Goal: Task Accomplishment & Management: Manage account settings

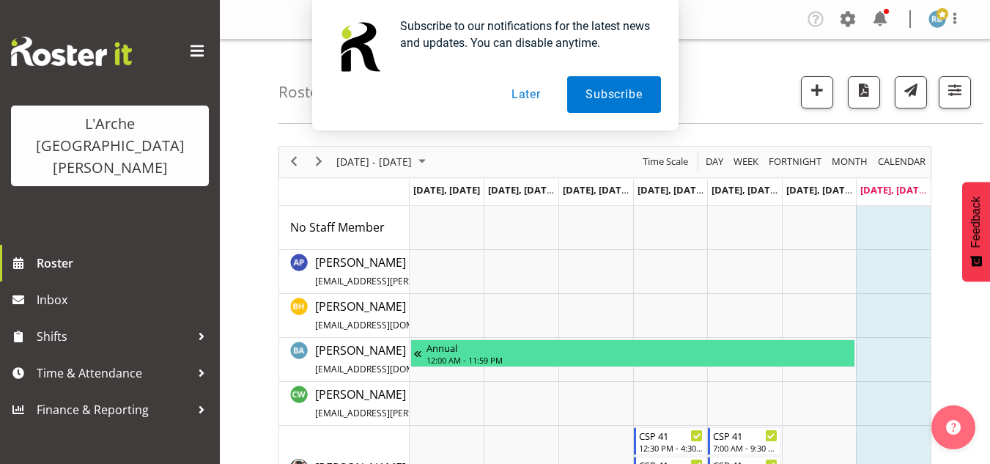
click at [530, 90] on button "Later" at bounding box center [526, 94] width 66 height 37
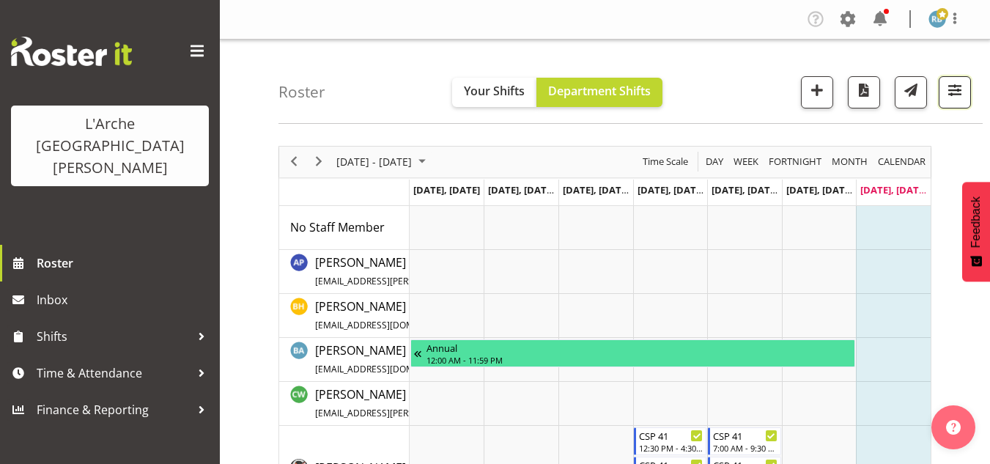
click at [954, 89] on span "button" at bounding box center [954, 90] width 19 height 19
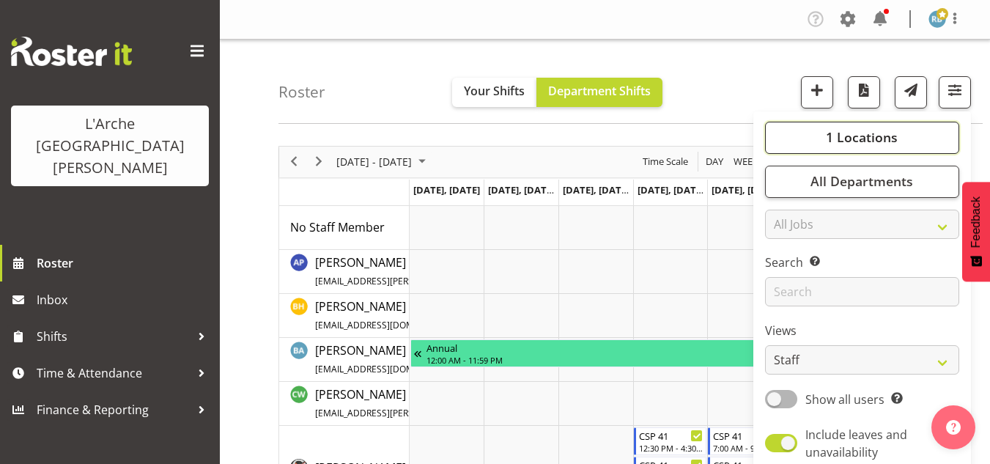
click at [893, 129] on span "1 Locations" at bounding box center [862, 137] width 72 height 18
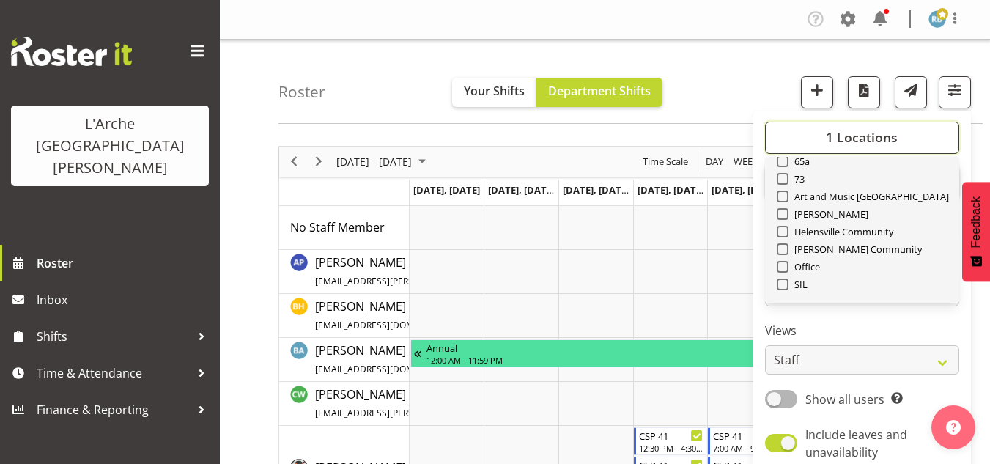
scroll to position [137, 0]
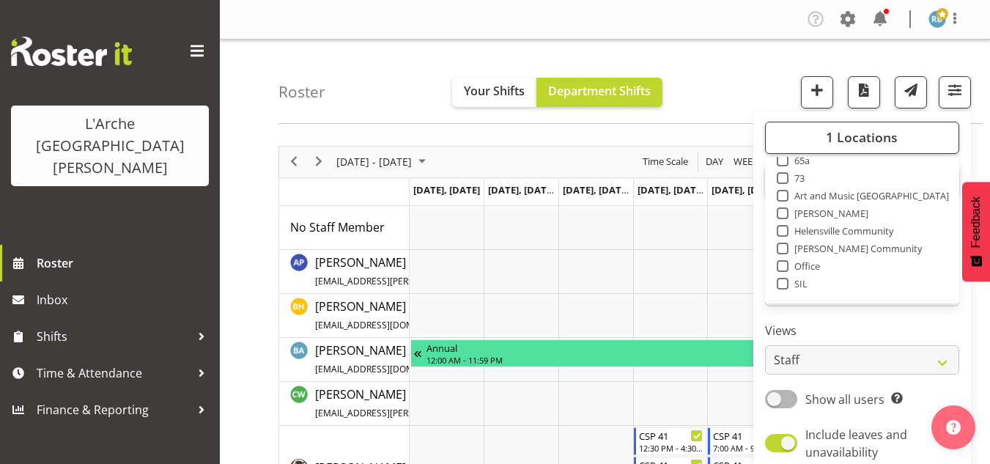
click at [902, 321] on div "1 Locations Clear 20 30 41 5 56b 65a 73 Art and Music [GEOGRAPHIC_DATA] [PERSON…" at bounding box center [862, 299] width 218 height 364
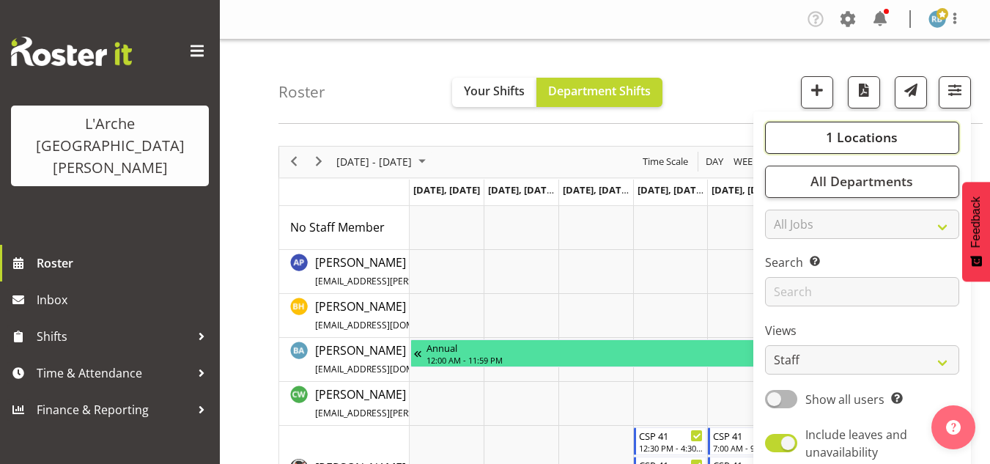
click at [880, 146] on span "1 Locations" at bounding box center [862, 137] width 72 height 18
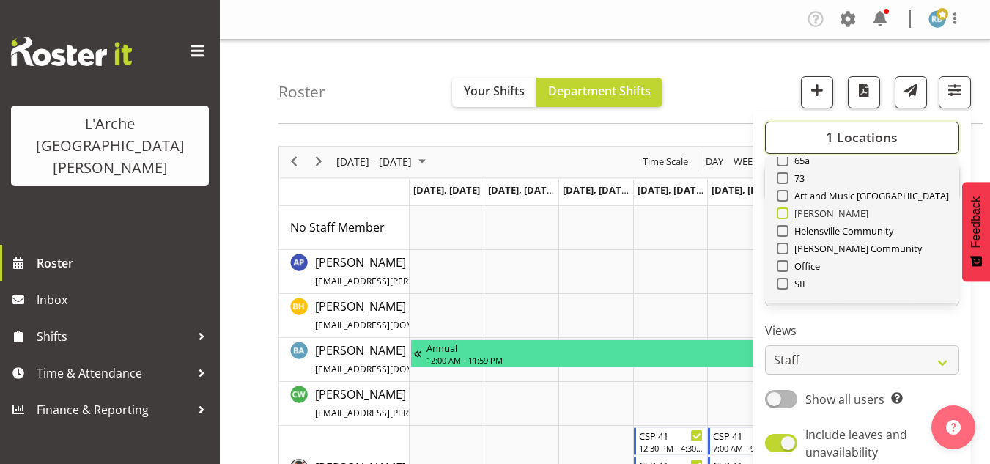
scroll to position [176, 0]
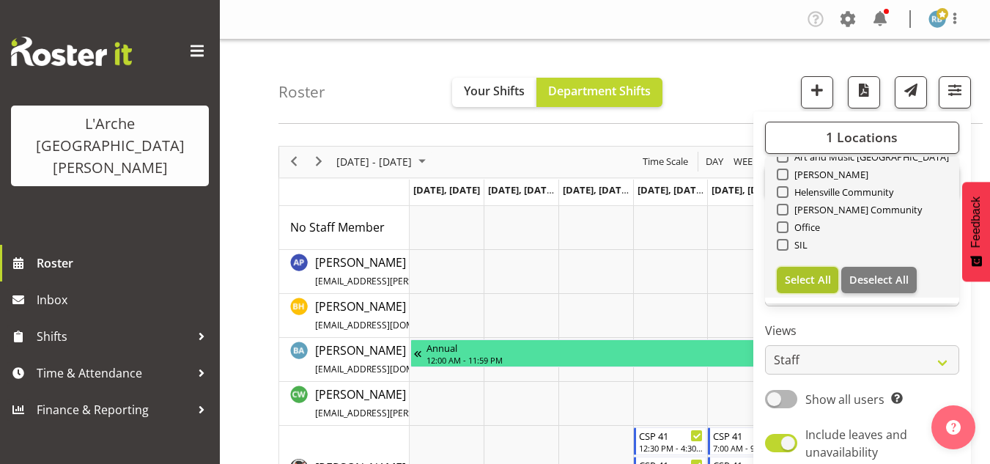
click at [805, 284] on span "Select All" at bounding box center [808, 280] width 46 height 14
checkbox input "true"
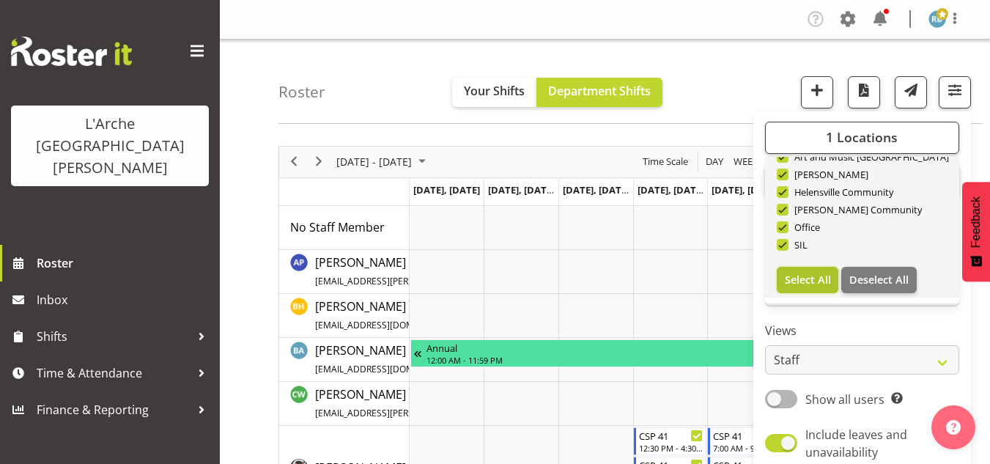
checkbox input "true"
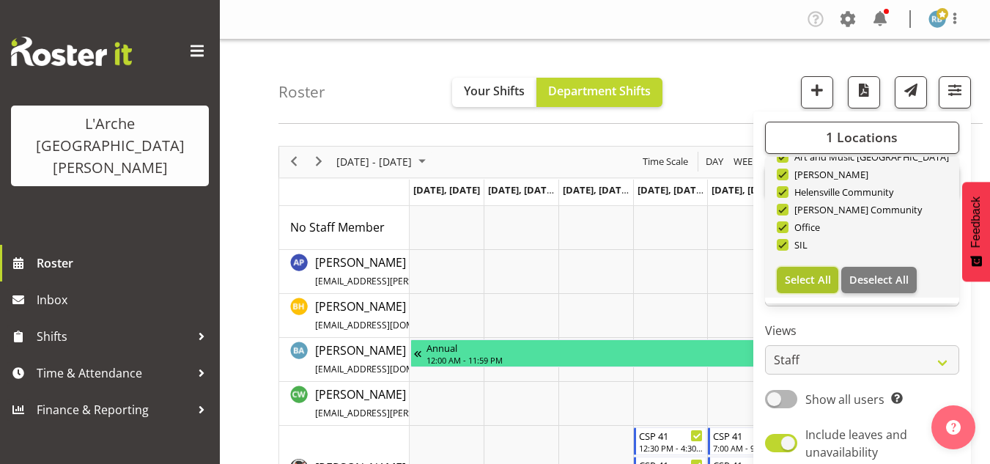
checkbox input "true"
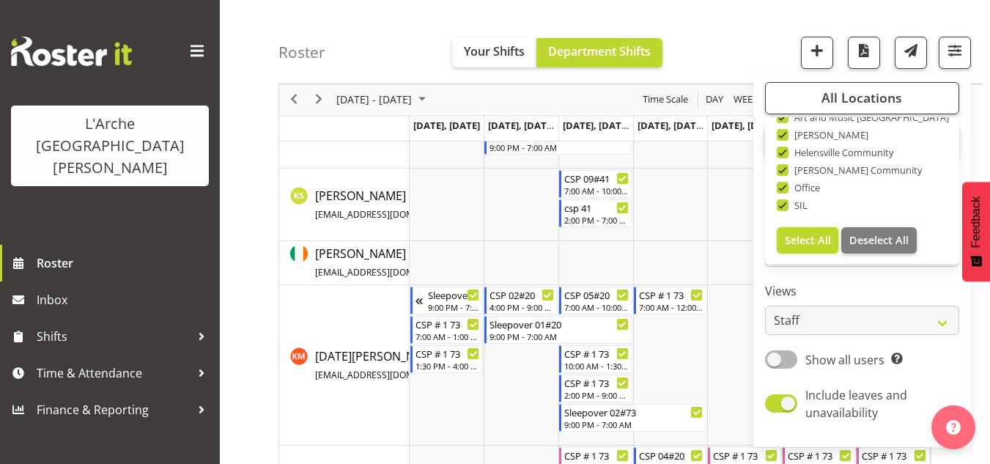
scroll to position [1876, 0]
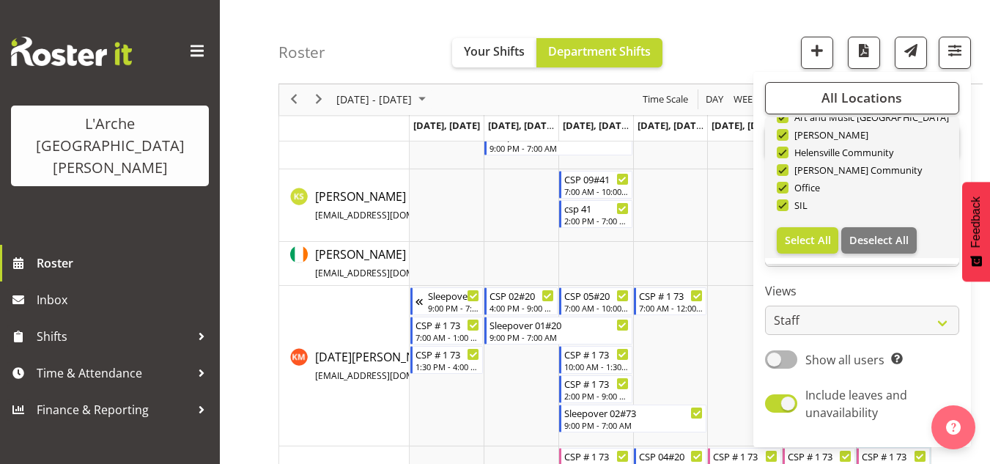
click at [797, 225] on link "Clear 20 30 41 5 56b 65a 73 Art and Music [GEOGRAPHIC_DATA] [PERSON_NAME] [GEOG…" at bounding box center [862, 102] width 194 height 311
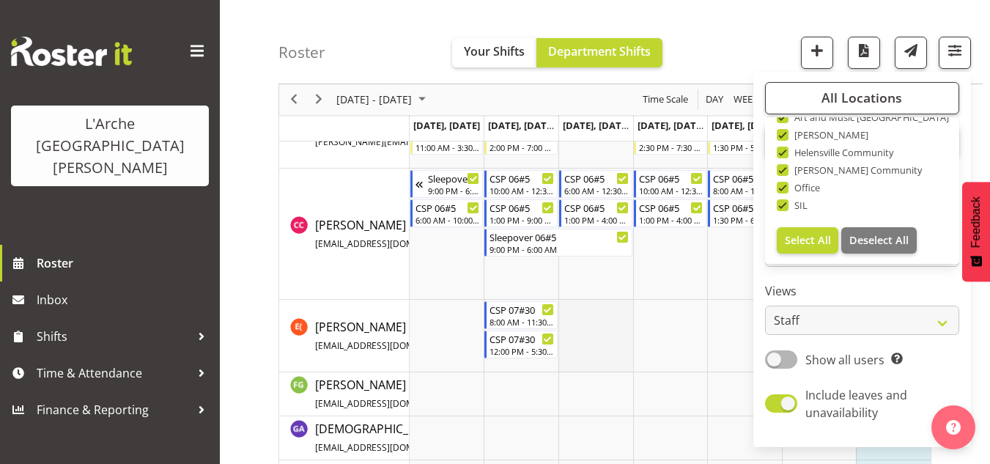
scroll to position [1439, 0]
